Goal: Navigation & Orientation: Find specific page/section

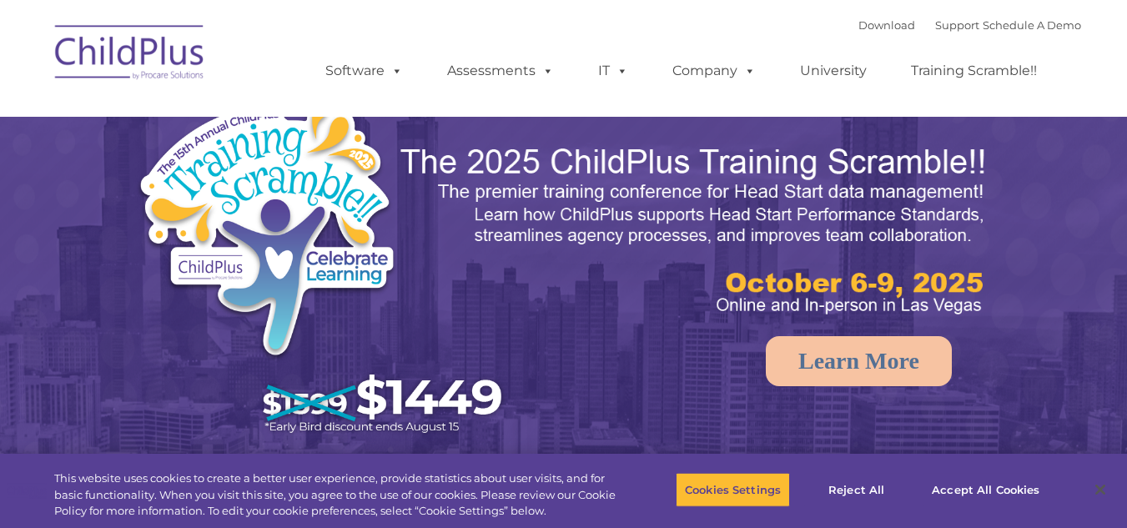
select select "MEDIUM"
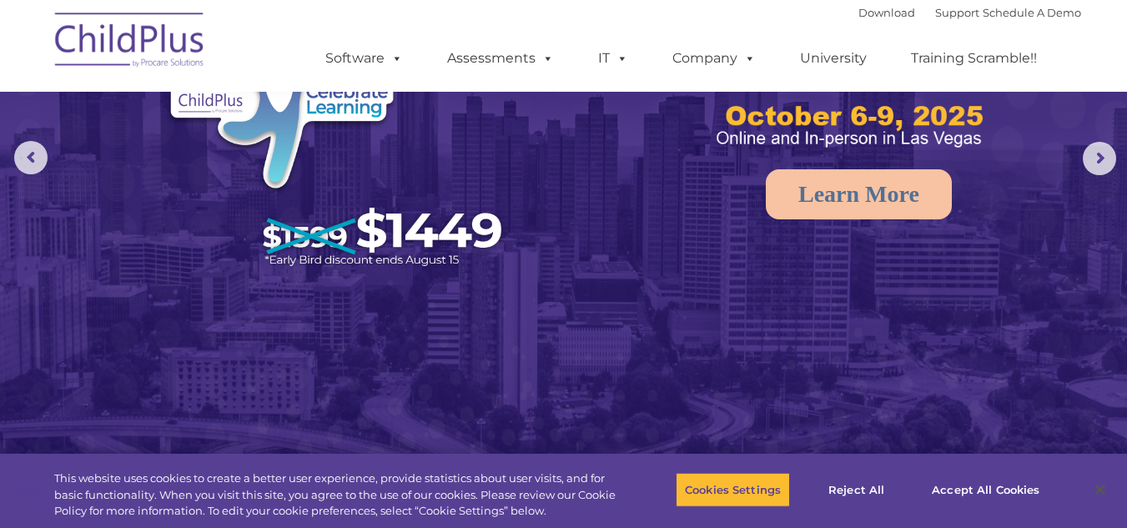
scroll to position [244, 0]
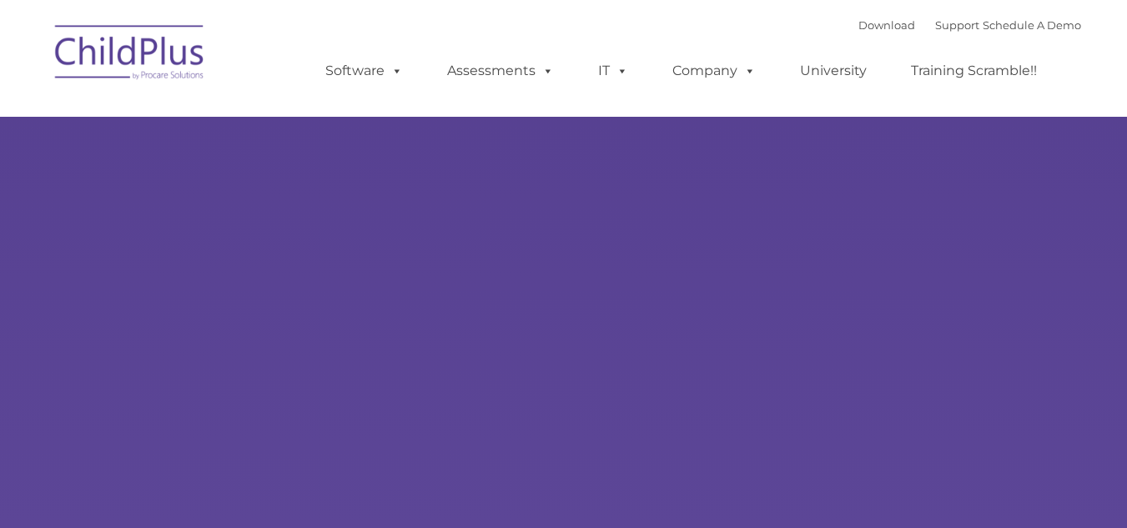
type input ""
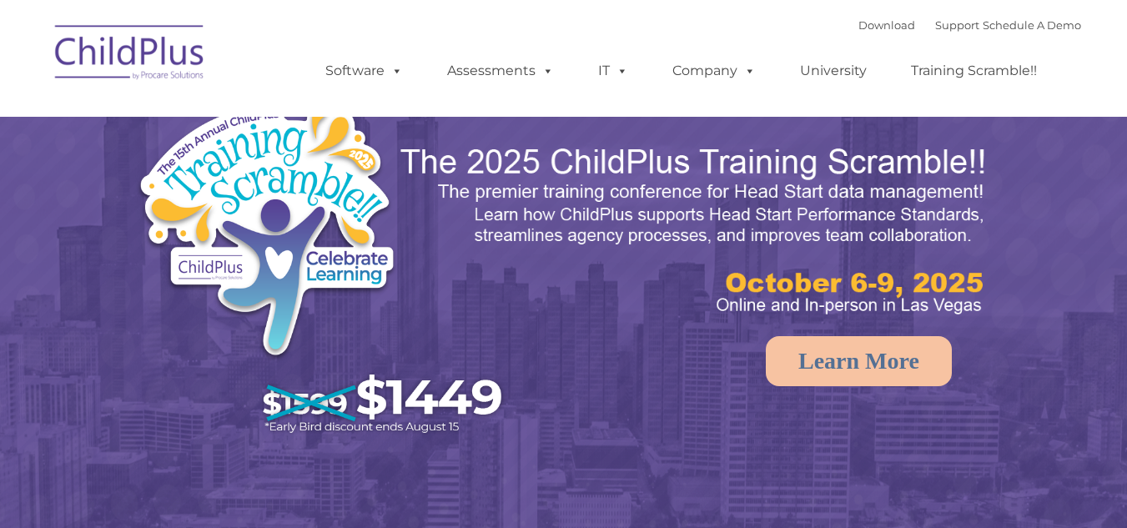
select select "MEDIUM"
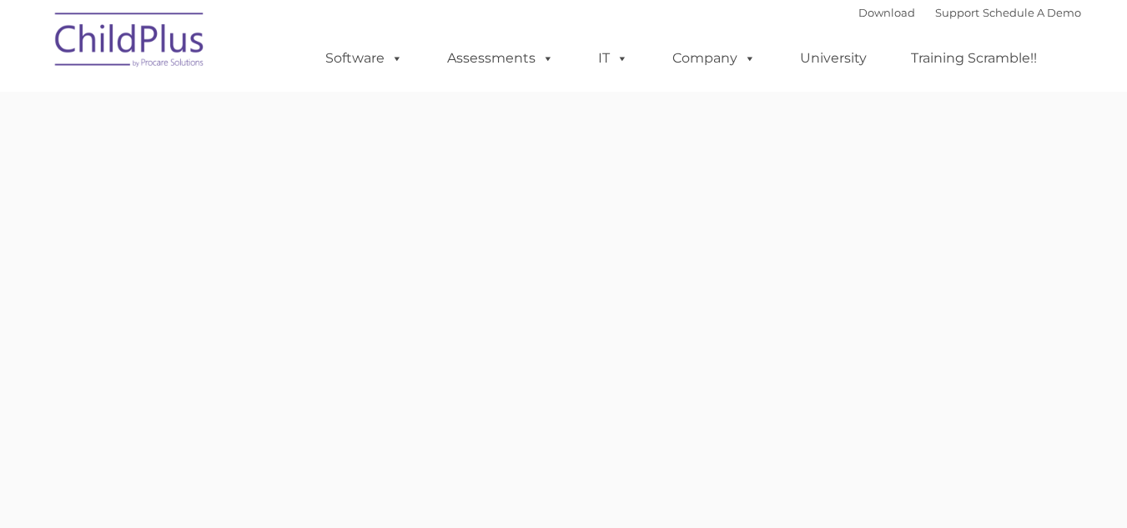
type input ""
